Goal: Transaction & Acquisition: Book appointment/travel/reservation

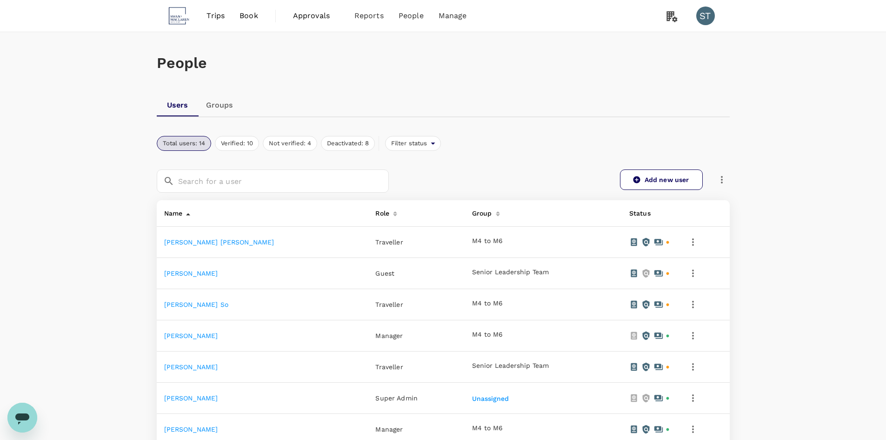
click at [220, 12] on span "Trips" at bounding box center [216, 15] width 18 height 11
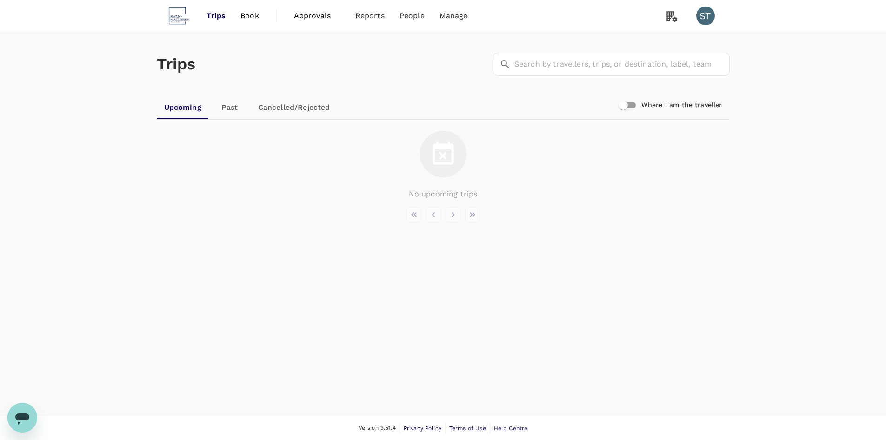
click at [252, 15] on span "Book" at bounding box center [249, 15] width 19 height 11
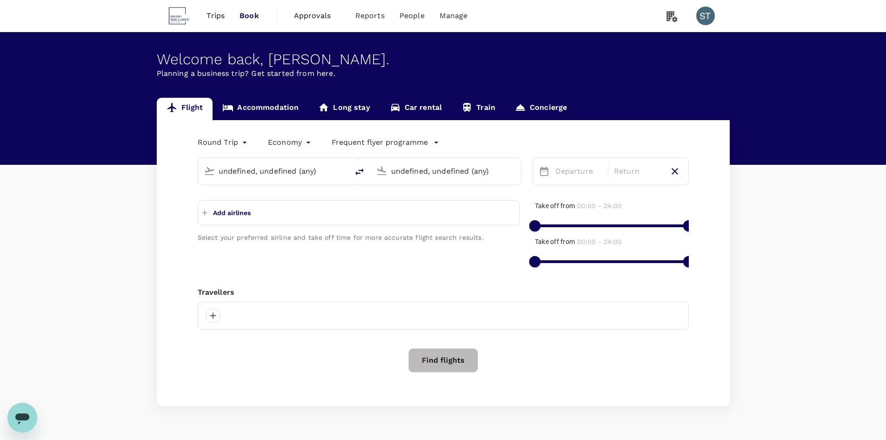
type input "Singapore Changi (SIN)"
type input "Narita Intl (NRT)"
type input "Singapore Changi (SIN)"
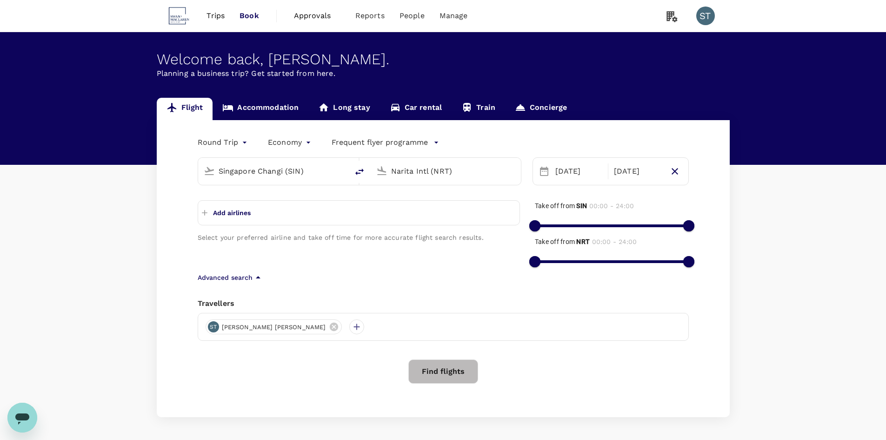
click at [442, 179] on div "Narita Intl (NRT)" at bounding box center [453, 171] width 124 height 15
click at [436, 204] on p "Suvarnabhumi Intl" at bounding box center [460, 207] width 164 height 9
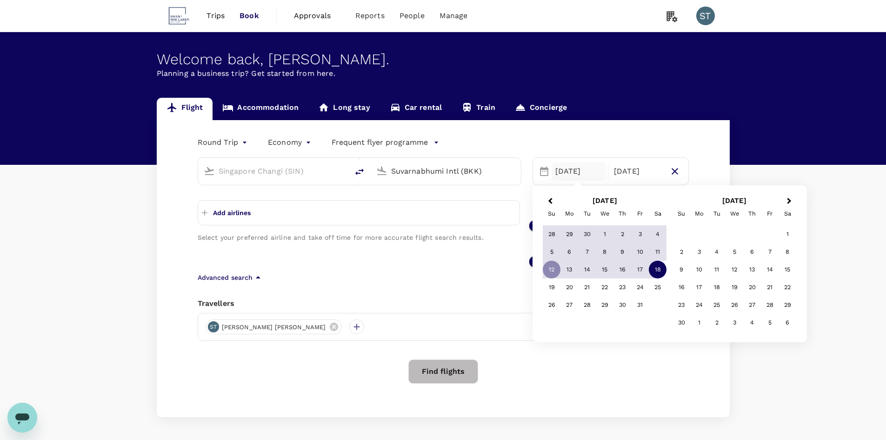
type input "Suvarnabhumi Intl (BKK)"
click at [557, 201] on h2 "[DATE]" at bounding box center [605, 200] width 130 height 8
click at [549, 199] on button "Previous Month" at bounding box center [549, 201] width 15 height 15
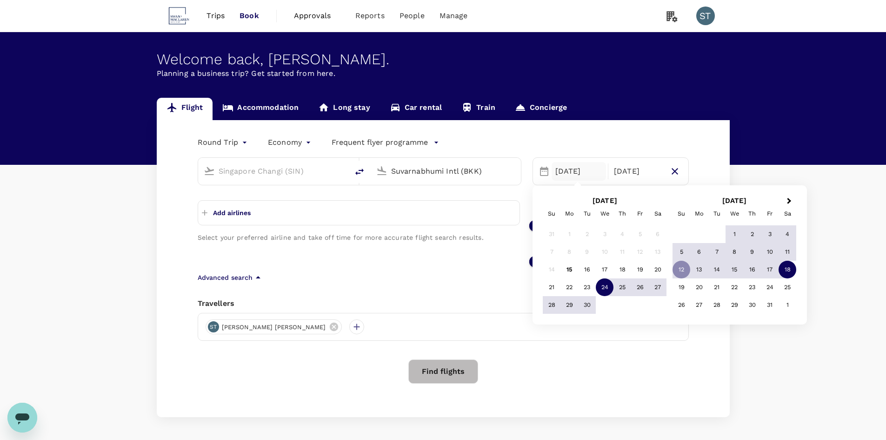
click at [603, 284] on div "24" at bounding box center [605, 287] width 18 height 18
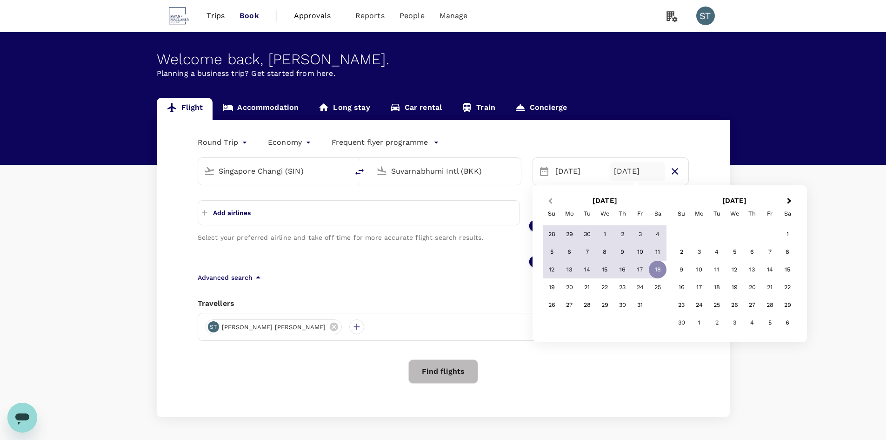
click at [548, 205] on button "Previous Month" at bounding box center [549, 201] width 15 height 15
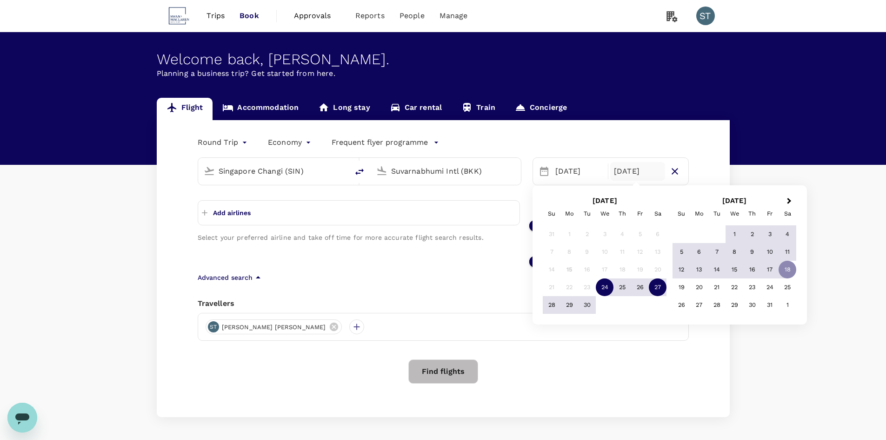
click at [657, 287] on div "27" at bounding box center [658, 287] width 18 height 18
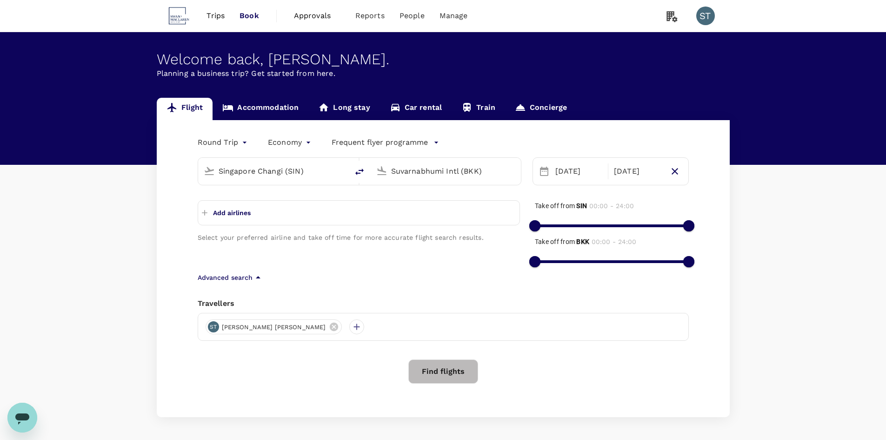
click at [229, 211] on p "Add airlines" at bounding box center [232, 212] width 38 height 9
click at [232, 211] on input "text" at bounding box center [247, 211] width 90 height 15
click at [236, 207] on button "Add airlines" at bounding box center [226, 212] width 49 height 17
type input "[GEOGRAPHIC_DATA]"
click at [352, 226] on span "Singapore Airlines" at bounding box center [358, 230] width 307 height 11
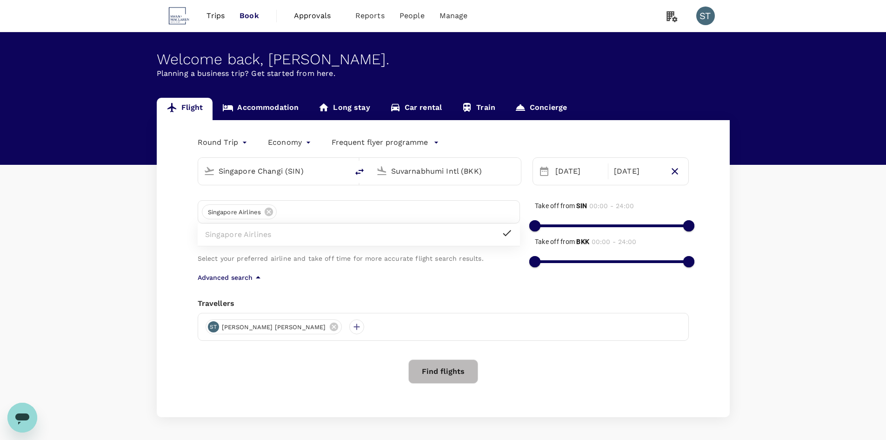
click at [426, 295] on div "Round Trip roundtrip Economy economy Frequent flyer programme Singapore Changi …" at bounding box center [443, 268] width 573 height 297
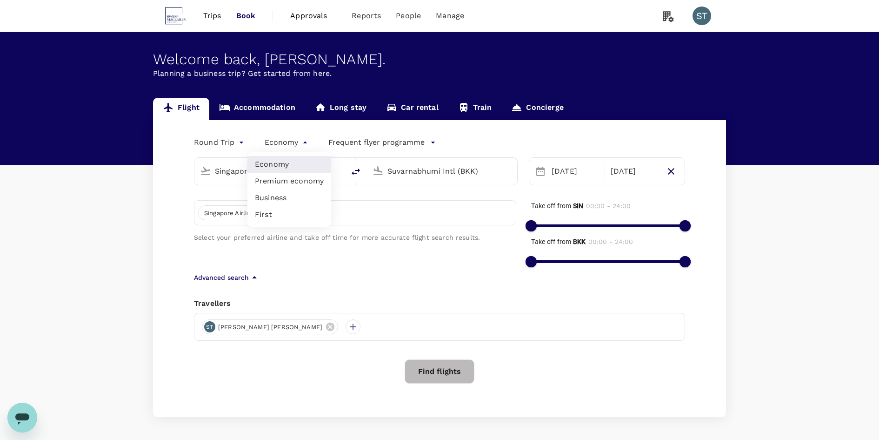
click at [293, 139] on body "Trips Book Approvals 0 Reports People Manage ST Welcome back , [PERSON_NAME] . …" at bounding box center [443, 237] width 886 height 475
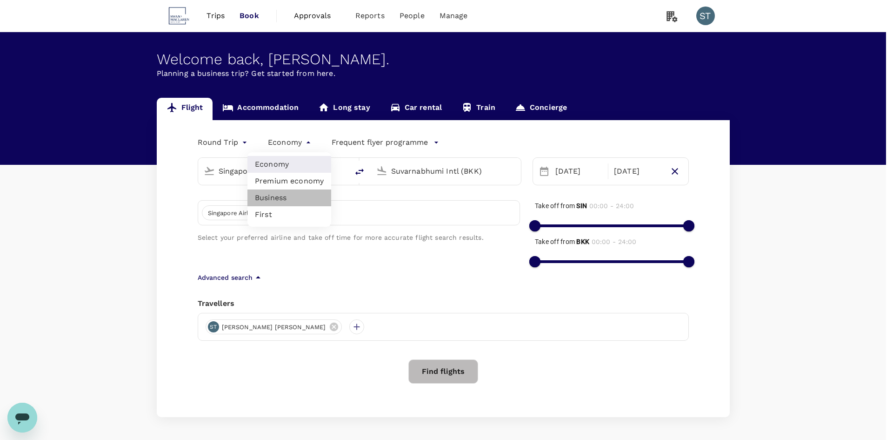
click at [284, 197] on li "Business" at bounding box center [289, 197] width 84 height 17
type input "business"
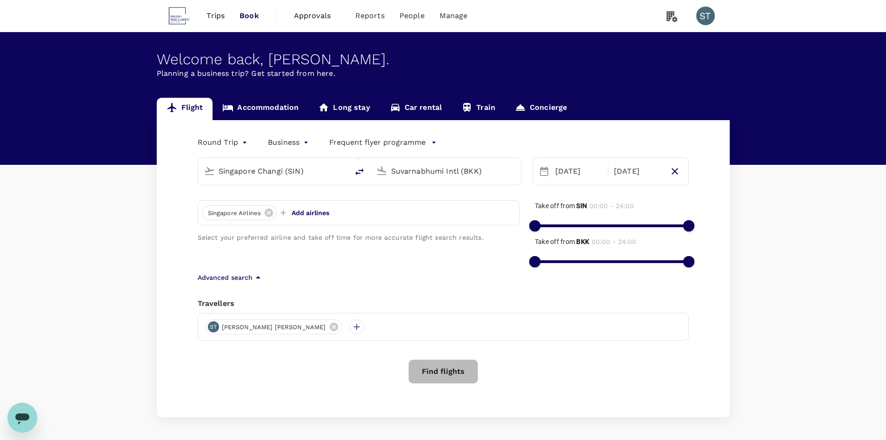
click at [394, 140] on p "Frequent flyer programme" at bounding box center [377, 142] width 96 height 11
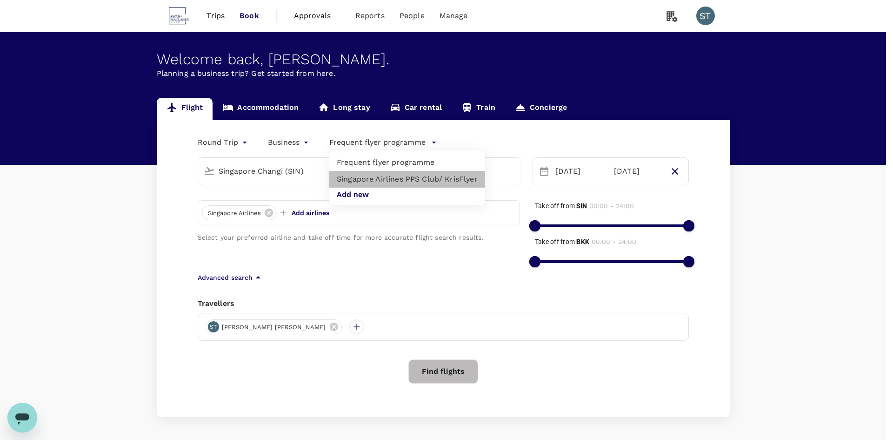
click at [447, 179] on li "Singapore Airlines PPS Club/ KrisFlyer" at bounding box center [407, 179] width 156 height 17
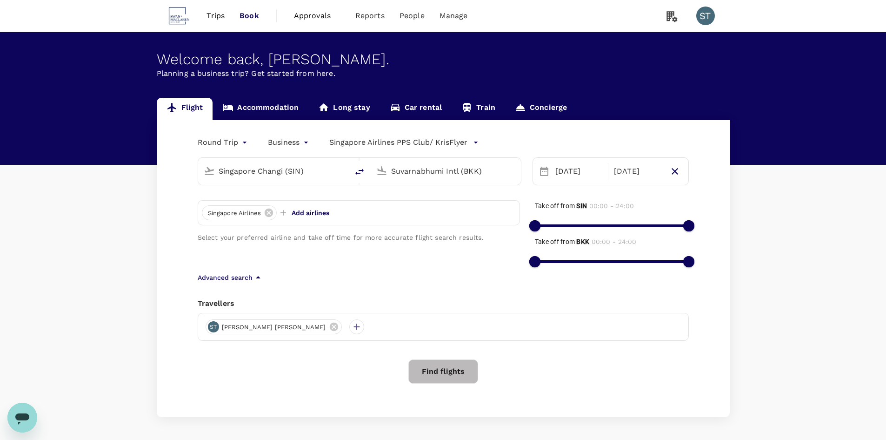
click at [446, 137] on p "Singapore Airlines PPS Club/ KrisFlyer" at bounding box center [398, 142] width 138 height 11
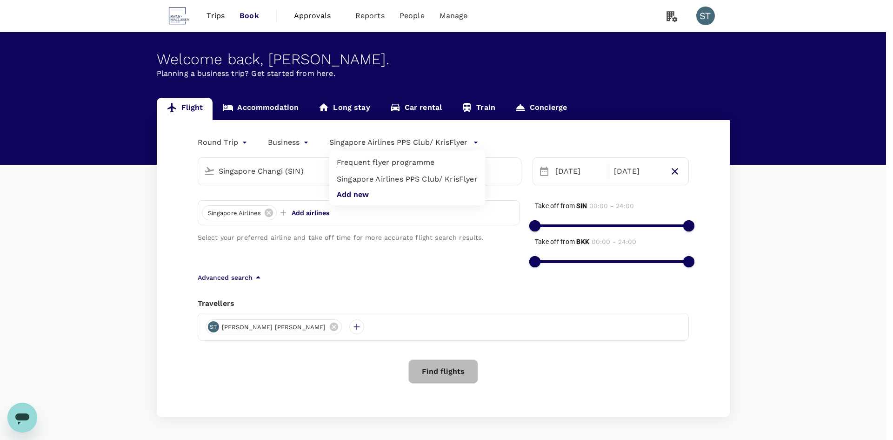
click at [418, 144] on div at bounding box center [446, 220] width 893 height 440
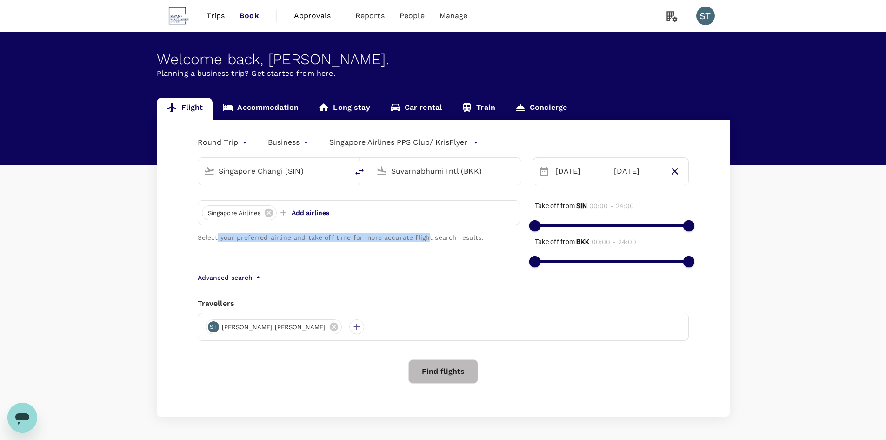
drag, startPoint x: 218, startPoint y: 234, endPoint x: 423, endPoint y: 237, distance: 205.6
click at [423, 237] on p "Select your preferred airline and take off time for more accurate flight search…" at bounding box center [359, 237] width 322 height 9
click at [253, 275] on icon "button" at bounding box center [258, 277] width 11 height 11
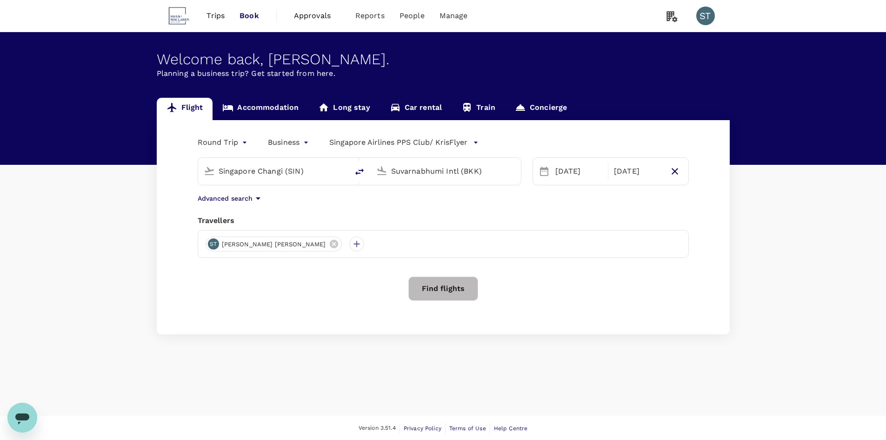
click at [256, 198] on icon "button" at bounding box center [258, 198] width 5 height 2
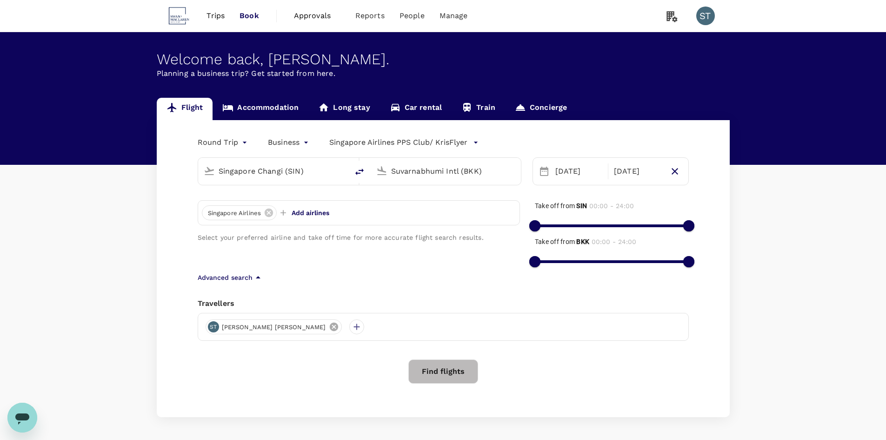
click at [329, 325] on icon at bounding box center [333, 326] width 8 height 8
click at [215, 326] on div at bounding box center [213, 326] width 15 height 15
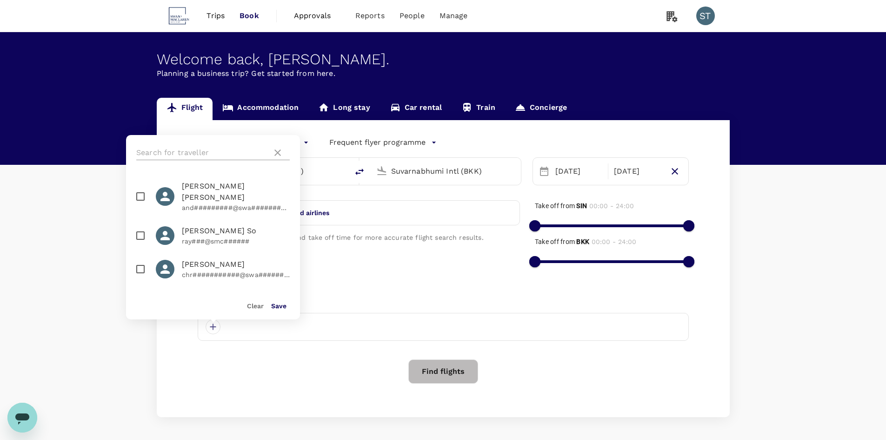
click at [223, 149] on input "text" at bounding box center [202, 152] width 132 height 15
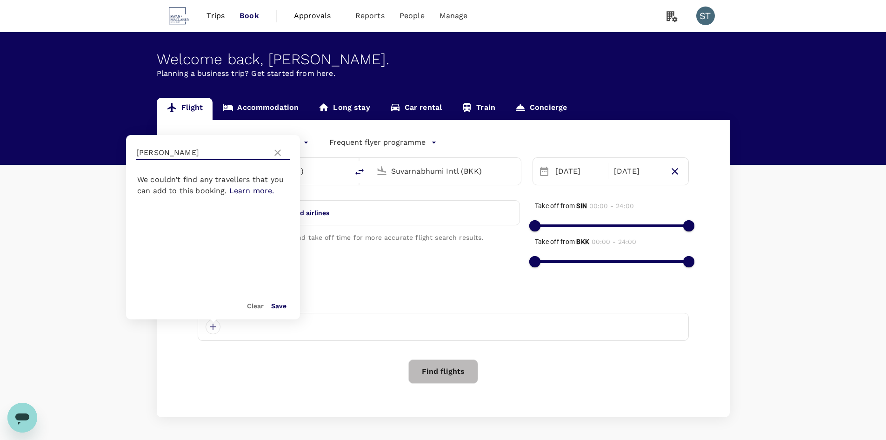
type input "[PERSON_NAME]"
click at [280, 153] on icon at bounding box center [277, 152] width 11 height 11
click at [151, 152] on input "text" at bounding box center [202, 152] width 132 height 15
type input "yap"
click at [142, 189] on input "checkbox" at bounding box center [141, 191] width 20 height 20
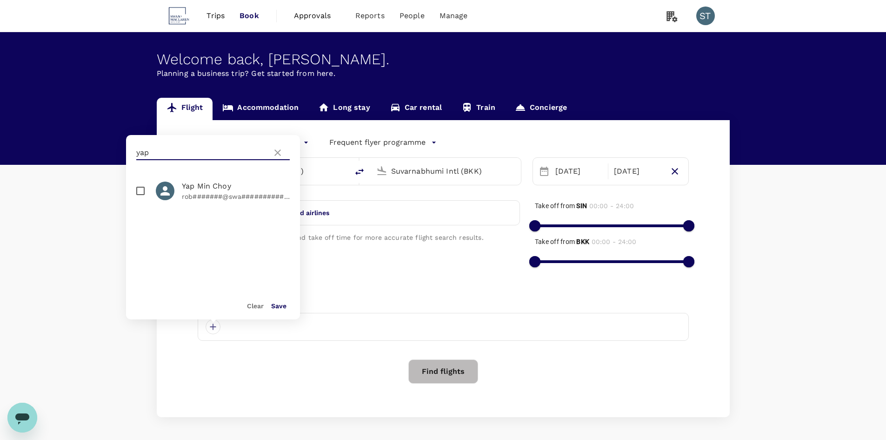
checkbox input "true"
click at [276, 152] on icon at bounding box center [277, 152] width 11 height 11
click at [232, 155] on input "text" at bounding box center [202, 152] width 132 height 15
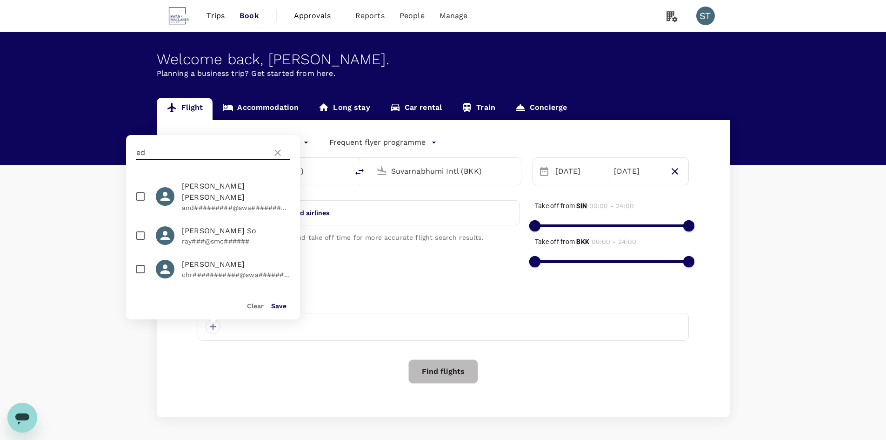
type input "e"
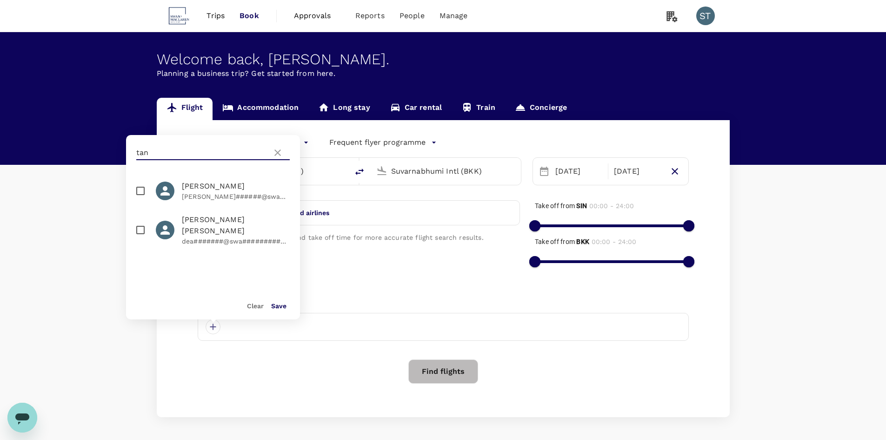
type input "tan"
click at [138, 188] on input "checkbox" at bounding box center [141, 191] width 20 height 20
checkbox input "true"
click at [281, 150] on icon at bounding box center [277, 152] width 11 height 11
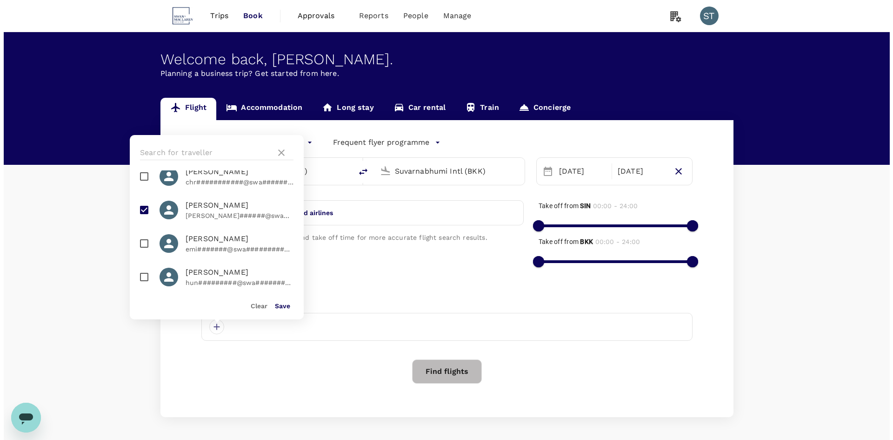
scroll to position [93, 0]
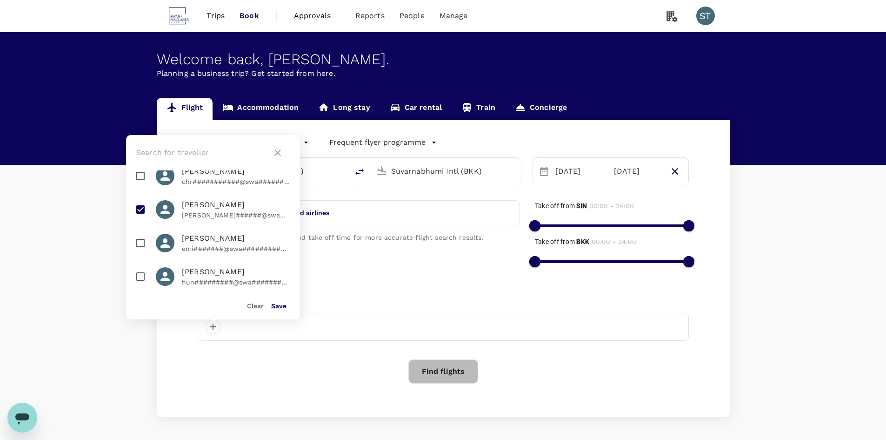
click at [280, 304] on button "Save" at bounding box center [278, 305] width 15 height 7
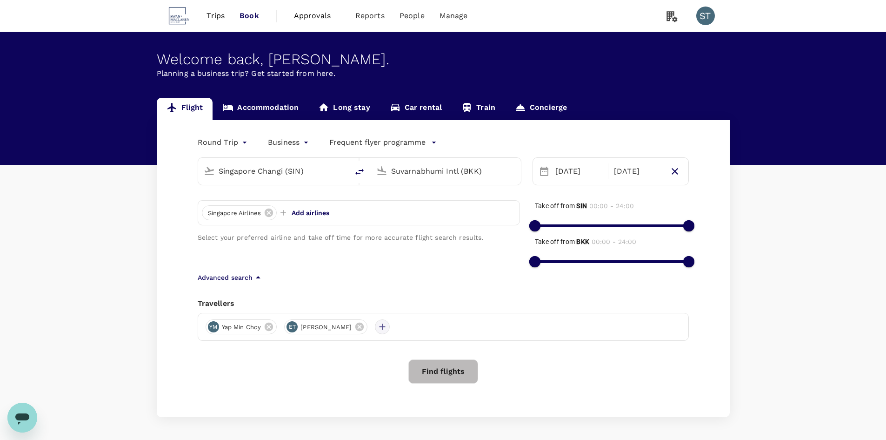
click at [375, 325] on div at bounding box center [382, 326] width 15 height 15
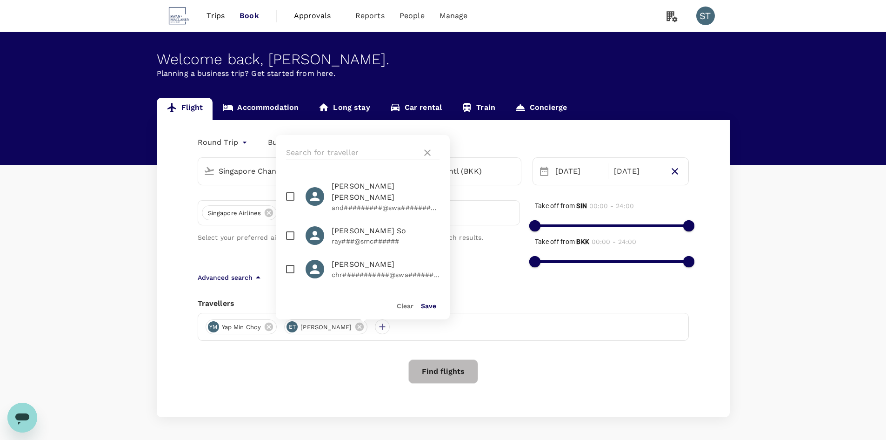
click at [346, 148] on input "text" at bounding box center [352, 152] width 132 height 15
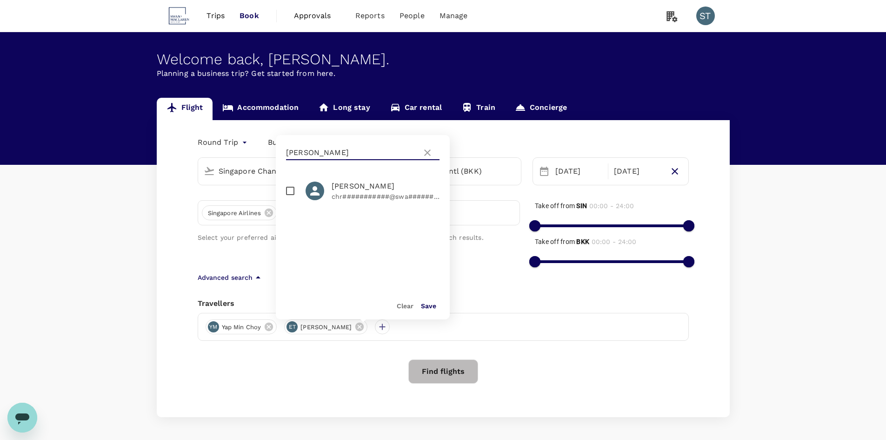
type input "[PERSON_NAME]"
click at [290, 191] on input "checkbox" at bounding box center [290, 191] width 20 height 20
checkbox input "true"
click at [422, 302] on button "Save" at bounding box center [428, 305] width 15 height 7
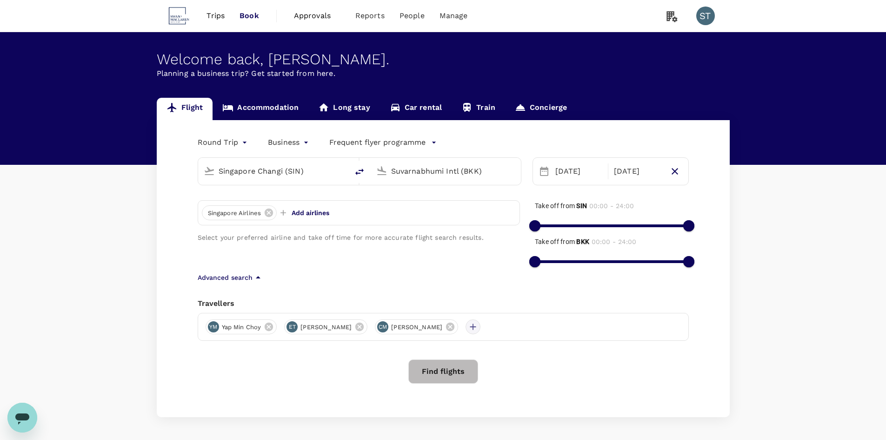
click at [466, 326] on div at bounding box center [473, 326] width 15 height 15
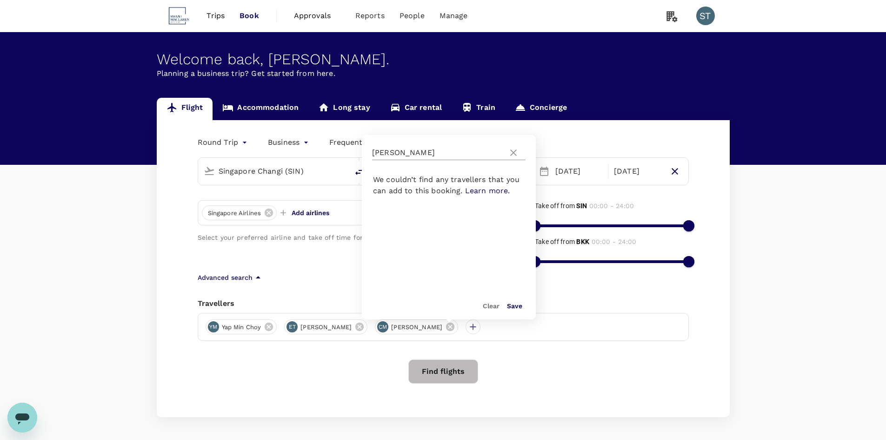
click at [406, 153] on input "[PERSON_NAME]" at bounding box center [438, 152] width 132 height 15
type input "[PERSON_NAME]"
click at [512, 148] on icon at bounding box center [513, 152] width 11 height 11
click at [513, 155] on icon at bounding box center [513, 152] width 11 height 11
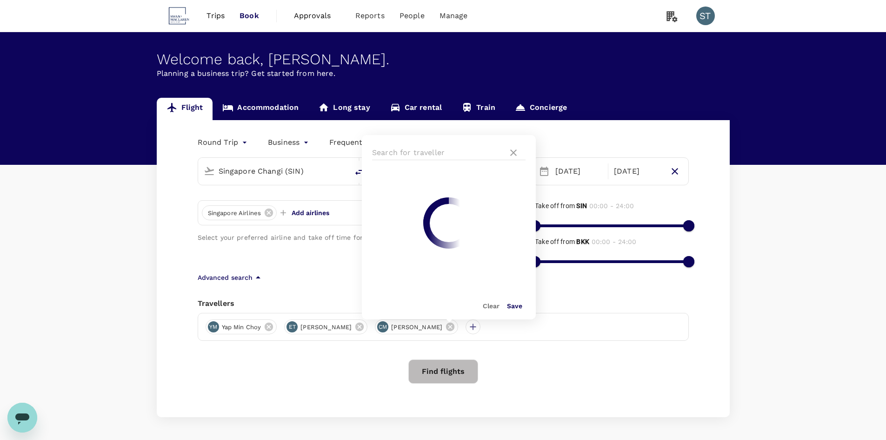
click at [758, 274] on div "Flight Accommodation Long stay Car rental Train Concierge Round Trip roundtrip …" at bounding box center [443, 257] width 886 height 319
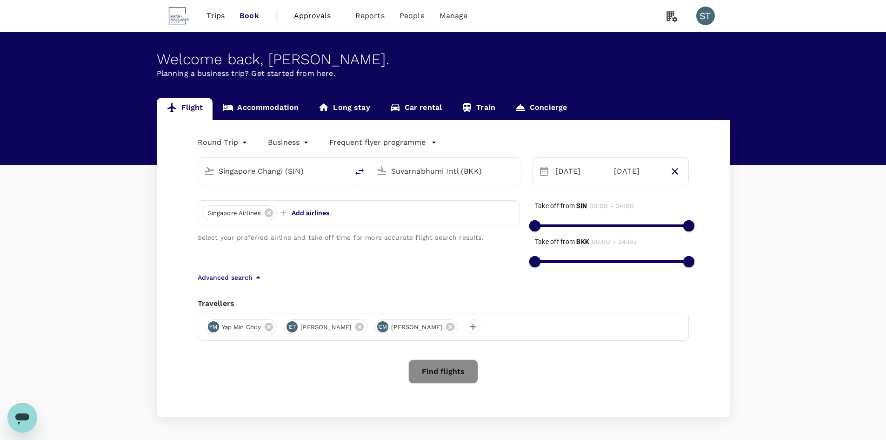
click at [468, 383] on button "Find flights" at bounding box center [443, 371] width 70 height 24
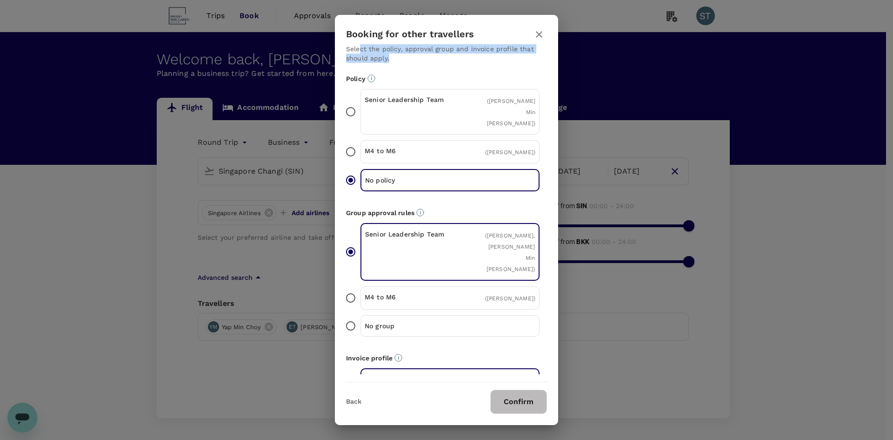
drag, startPoint x: 360, startPoint y: 49, endPoint x: 428, endPoint y: 60, distance: 69.3
click at [428, 60] on p "Select the policy, approval group and invoice profile that should apply." at bounding box center [446, 53] width 201 height 19
click at [349, 108] on input "Senior Leadership Team ( [PERSON_NAME] Min [PERSON_NAME] )" at bounding box center [351, 112] width 20 height 20
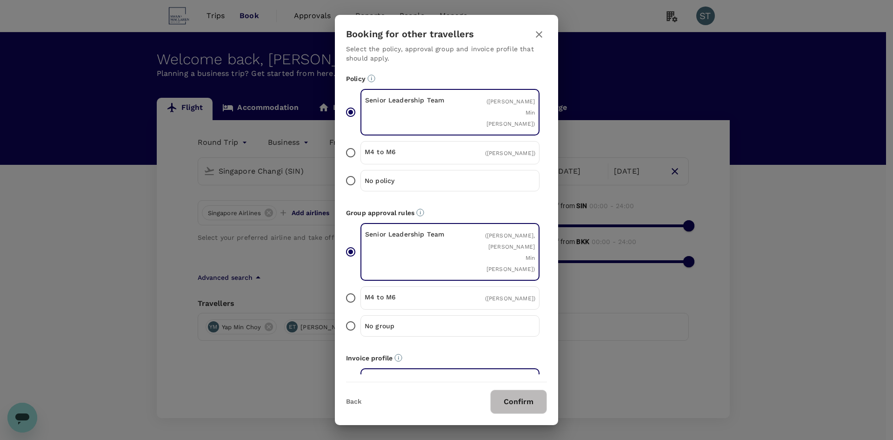
click at [355, 398] on button "Back" at bounding box center [353, 401] width 15 height 7
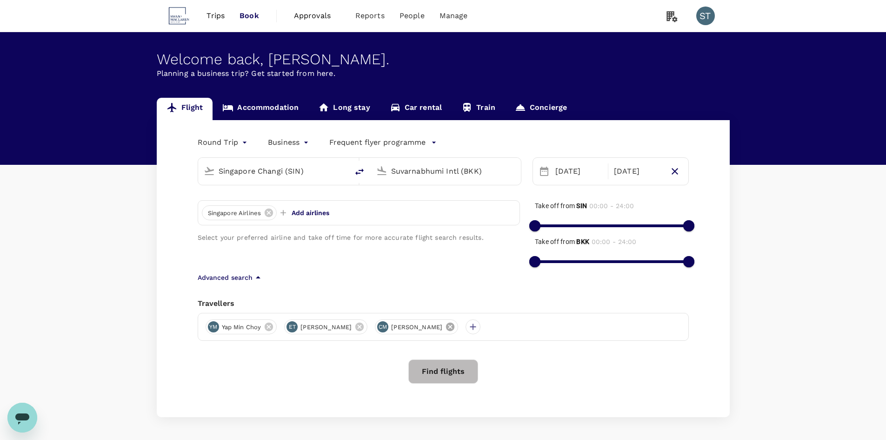
click at [446, 327] on icon at bounding box center [450, 326] width 8 height 8
click at [467, 372] on button "Find flights" at bounding box center [443, 371] width 70 height 24
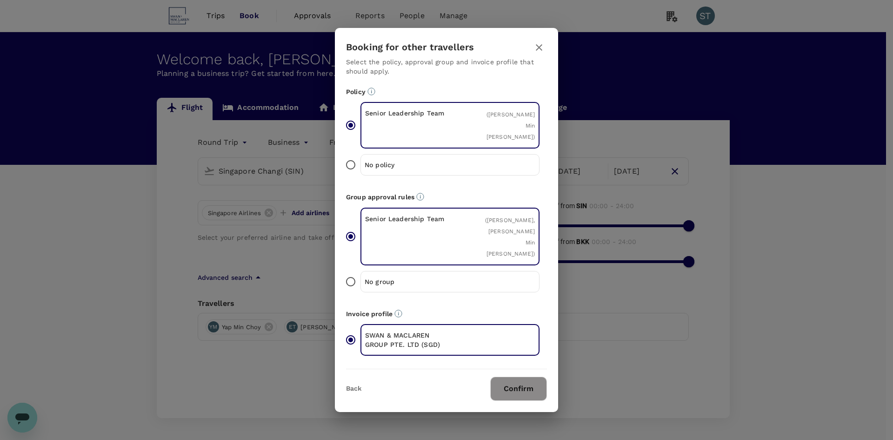
click at [525, 378] on button "Confirm" at bounding box center [518, 388] width 57 height 24
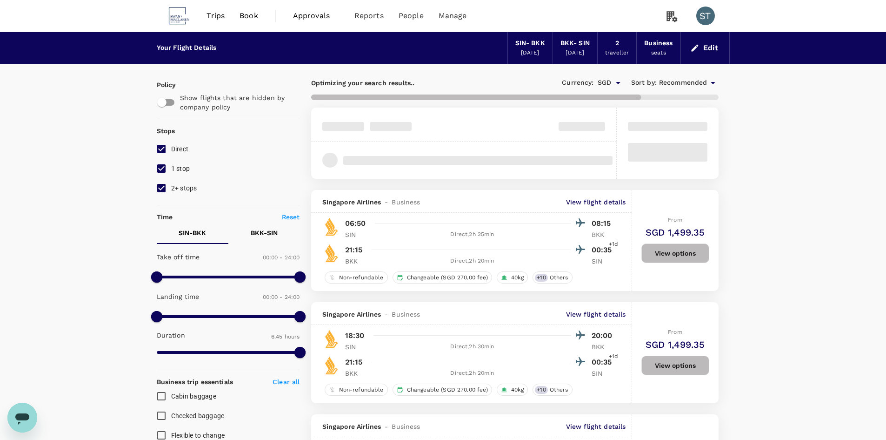
type input "690"
